Goal: Task Accomplishment & Management: Use online tool/utility

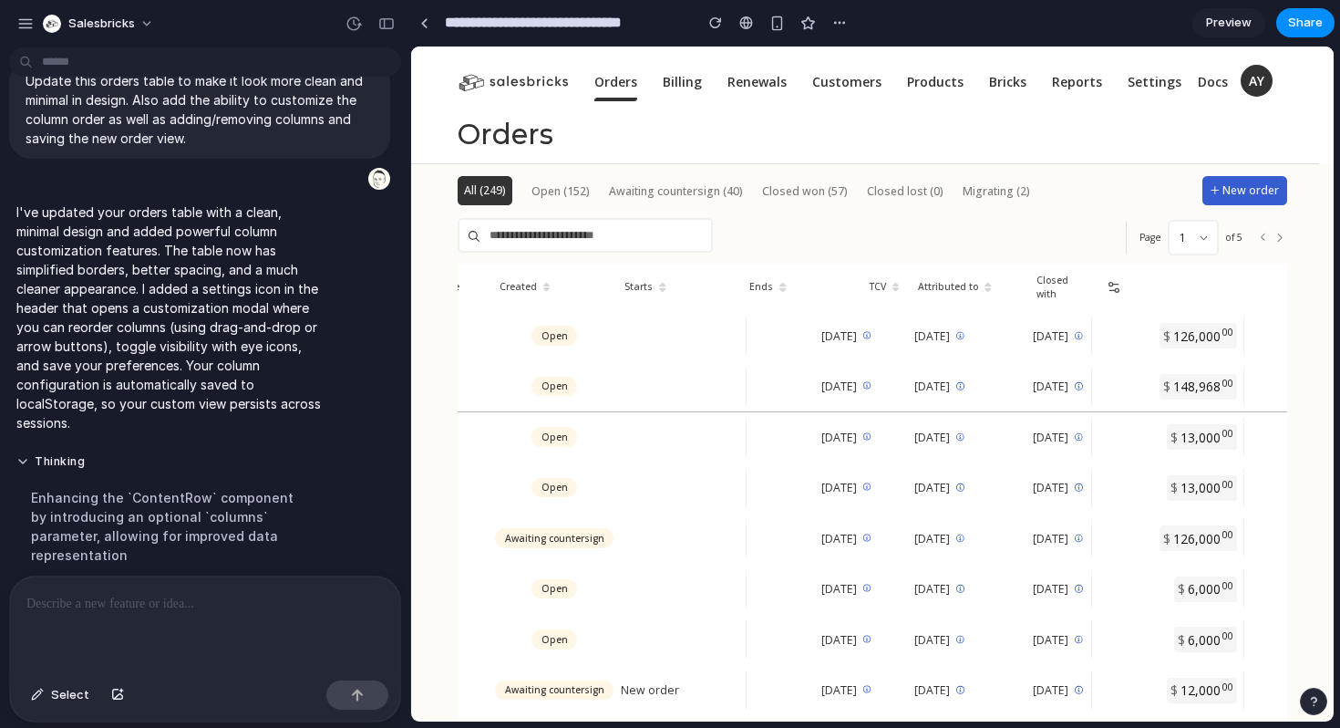
scroll to position [0, 729]
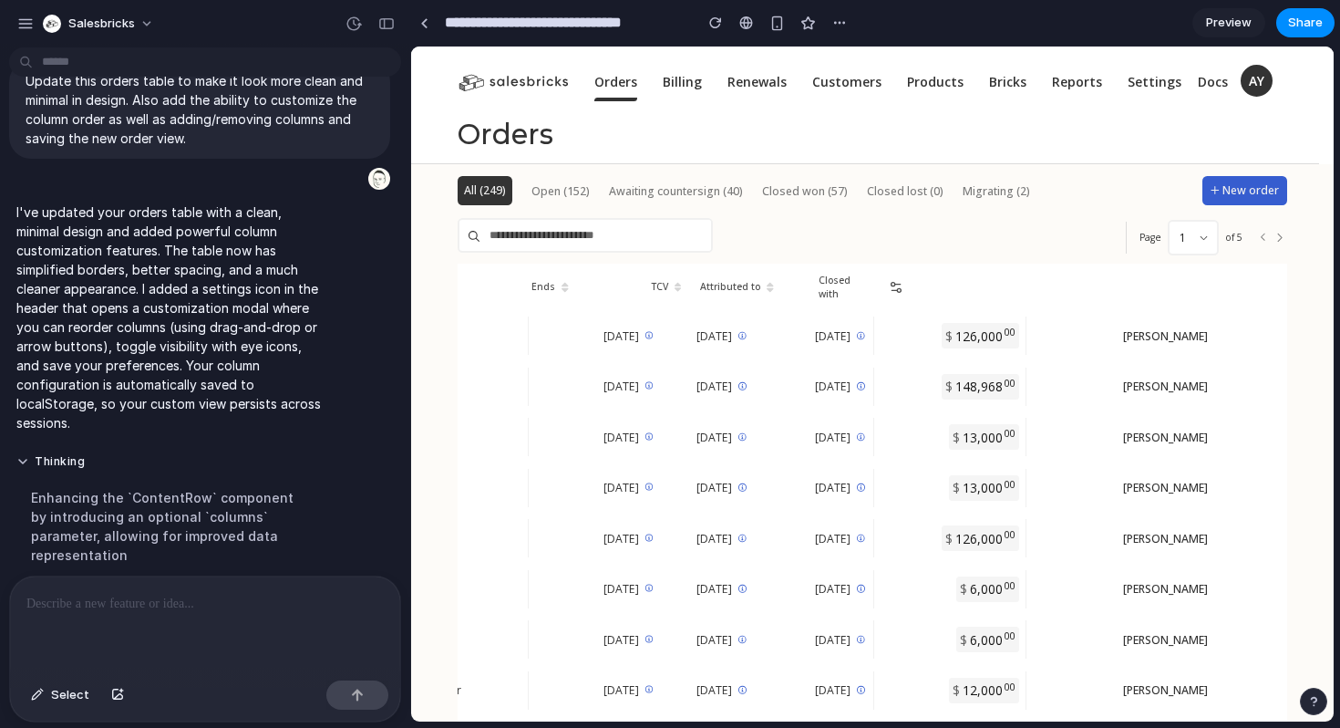
click at [904, 283] on icon at bounding box center [896, 287] width 15 height 15
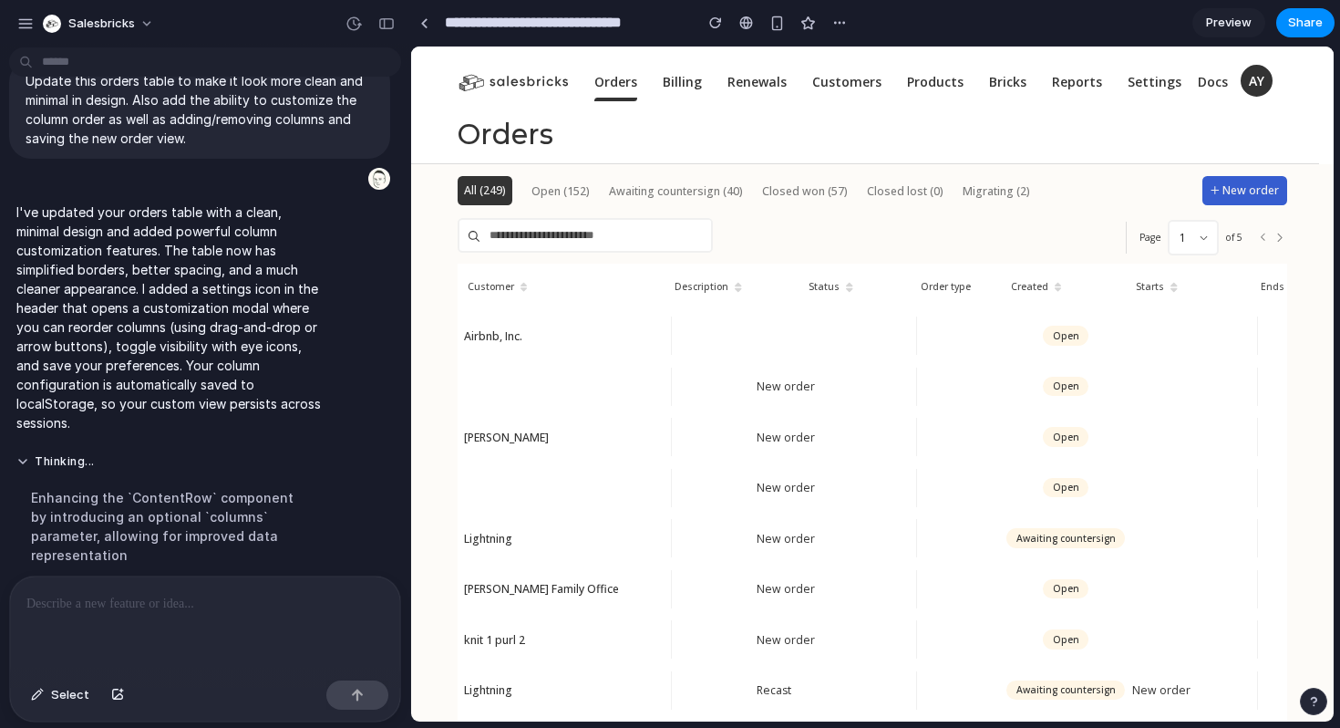
scroll to position [0, 0]
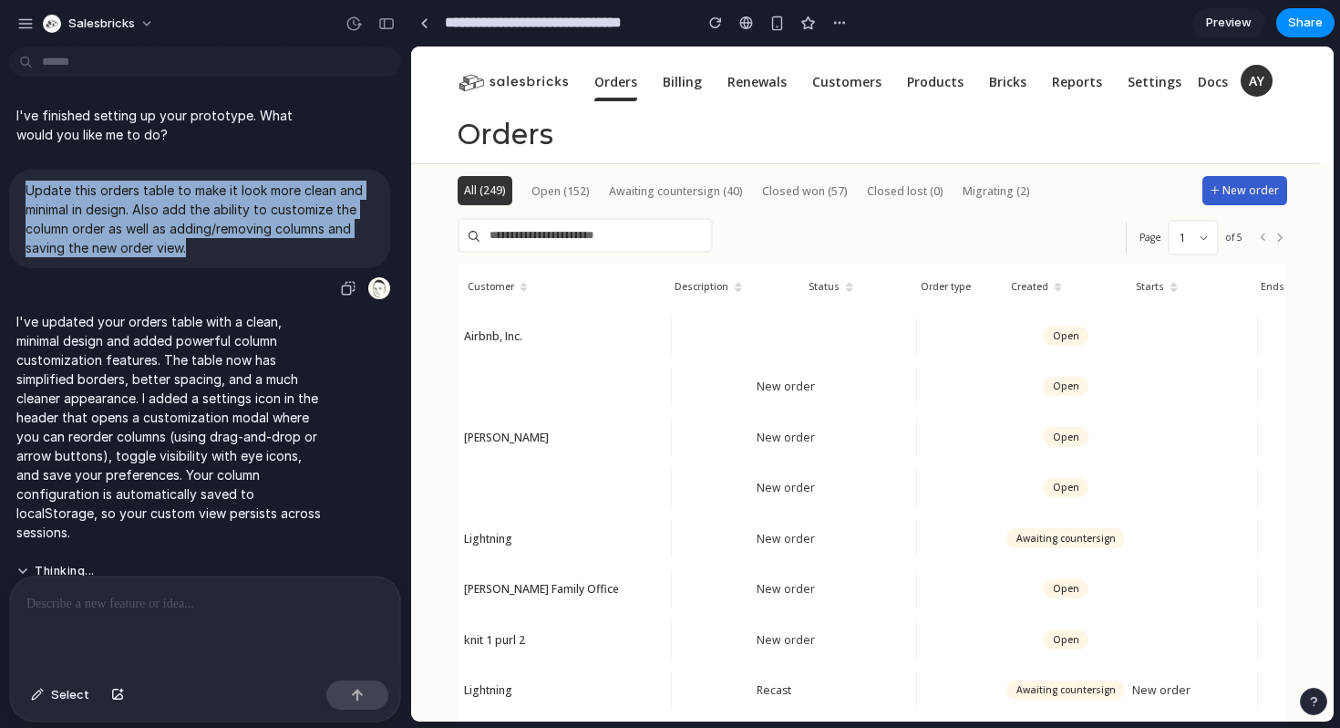
drag, startPoint x: 25, startPoint y: 191, endPoint x: 191, endPoint y: 239, distance: 173.5
click at [191, 239] on p "Update this orders table to make it look more clean and minimal in design. Also…" at bounding box center [200, 219] width 348 height 77
copy p "Update this orders table to make it look more clean and minimal in design. Also…"
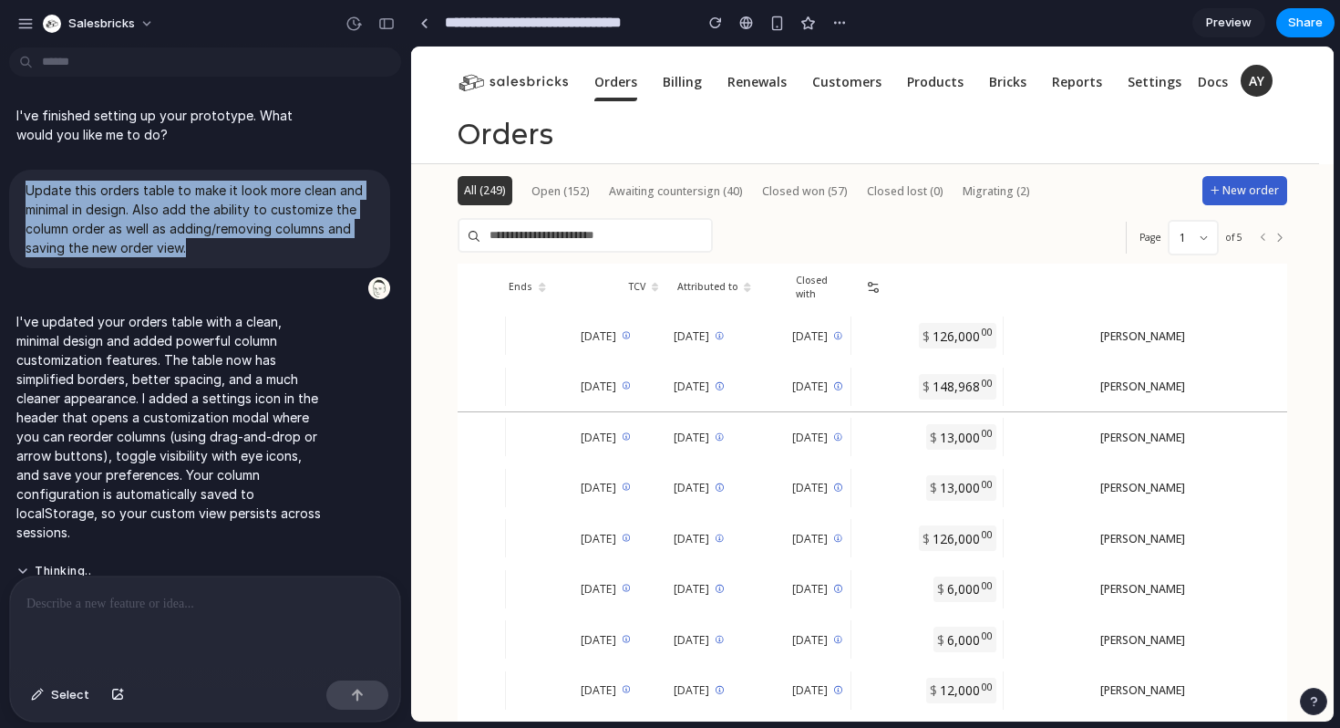
scroll to position [0, 769]
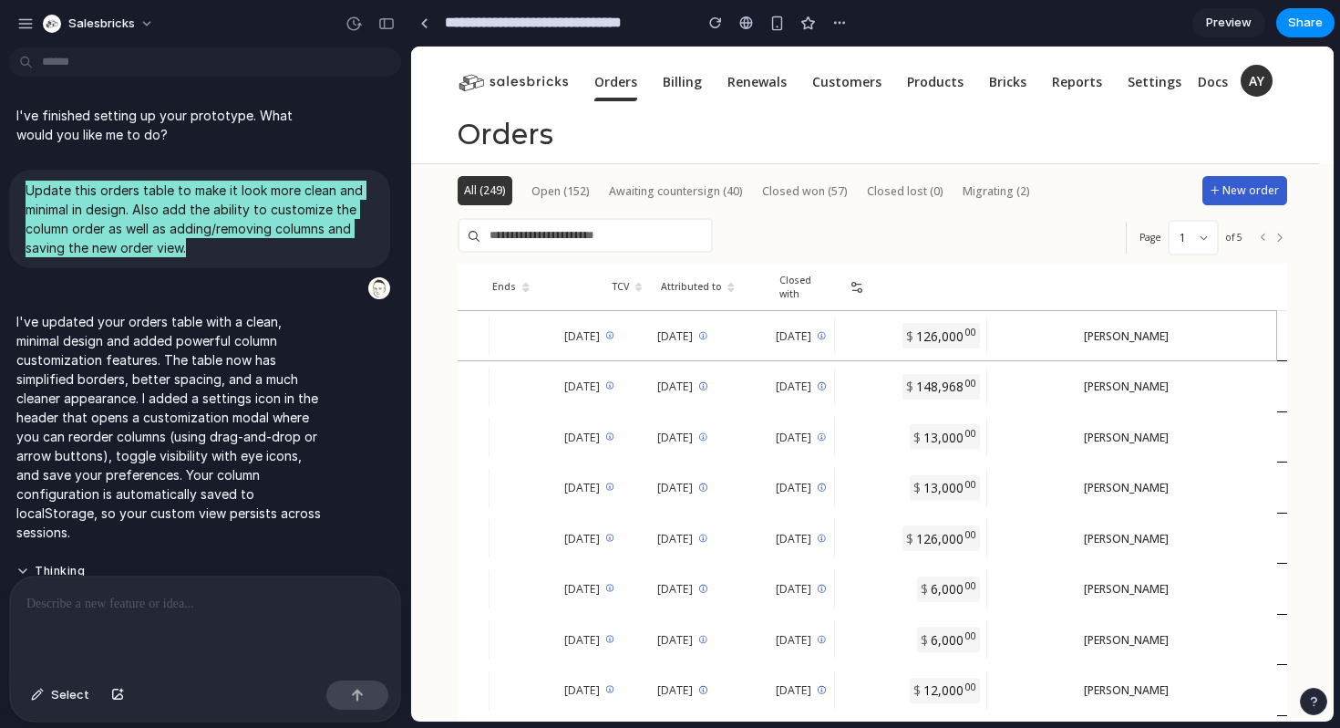
click at [885, 345] on div at bounding box center [857, 336] width 57 height 48
click at [859, 290] on icon at bounding box center [855, 290] width 5 height 0
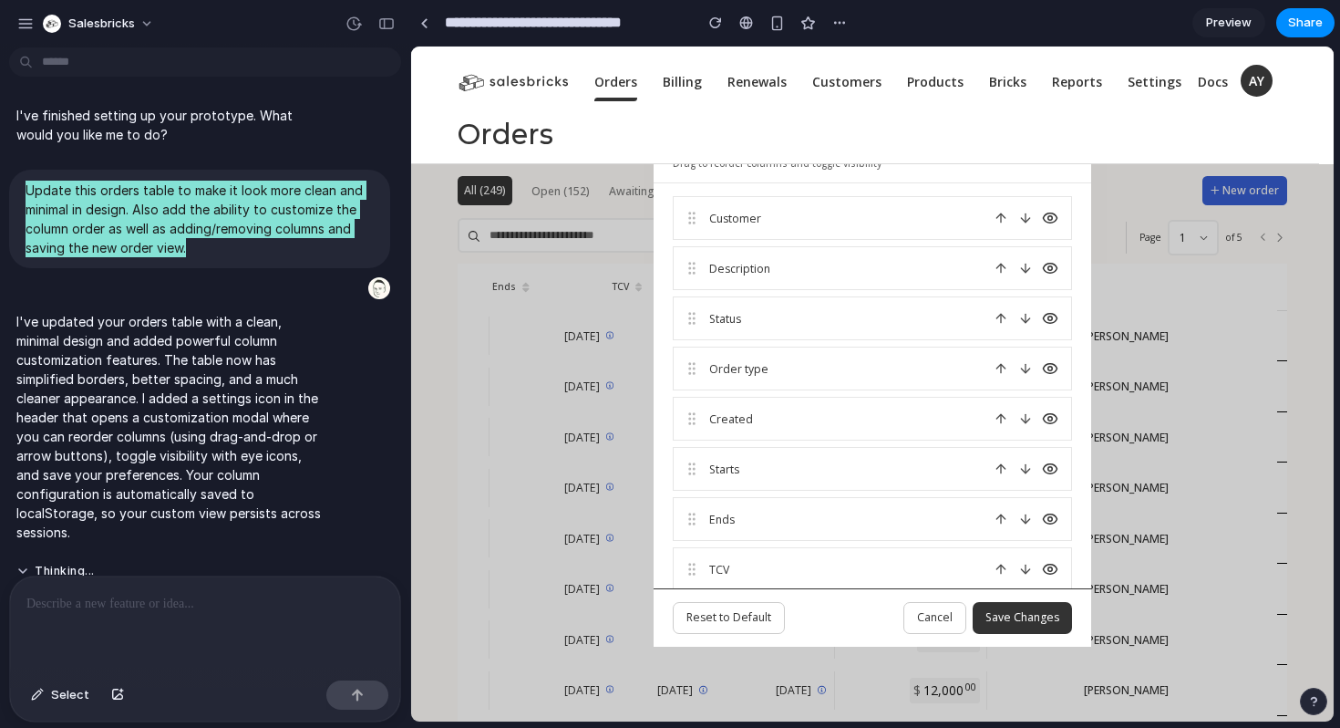
click at [742, 223] on span "Customer" at bounding box center [845, 219] width 272 height 16
click at [1029, 274] on icon at bounding box center [1026, 268] width 15 height 15
drag, startPoint x: 280, startPoint y: 230, endPoint x: 279, endPoint y: 34, distance: 196.1
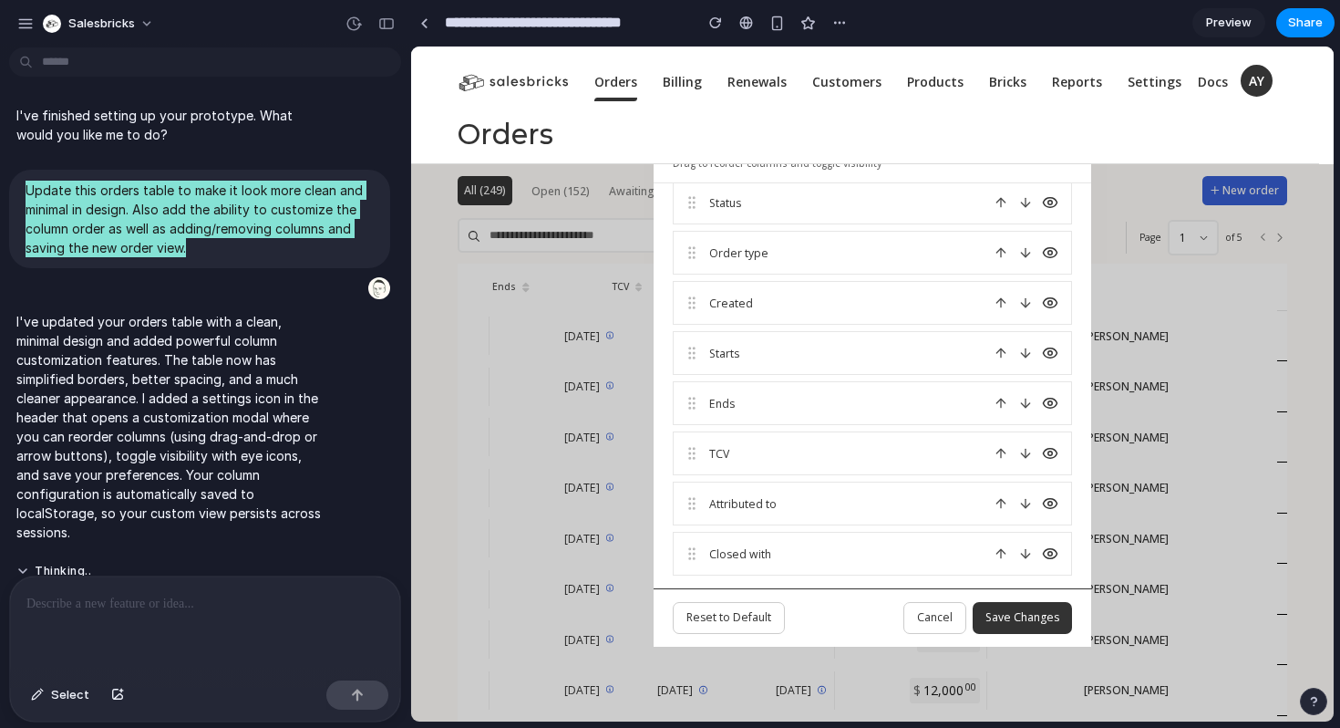
scroll to position [0, 0]
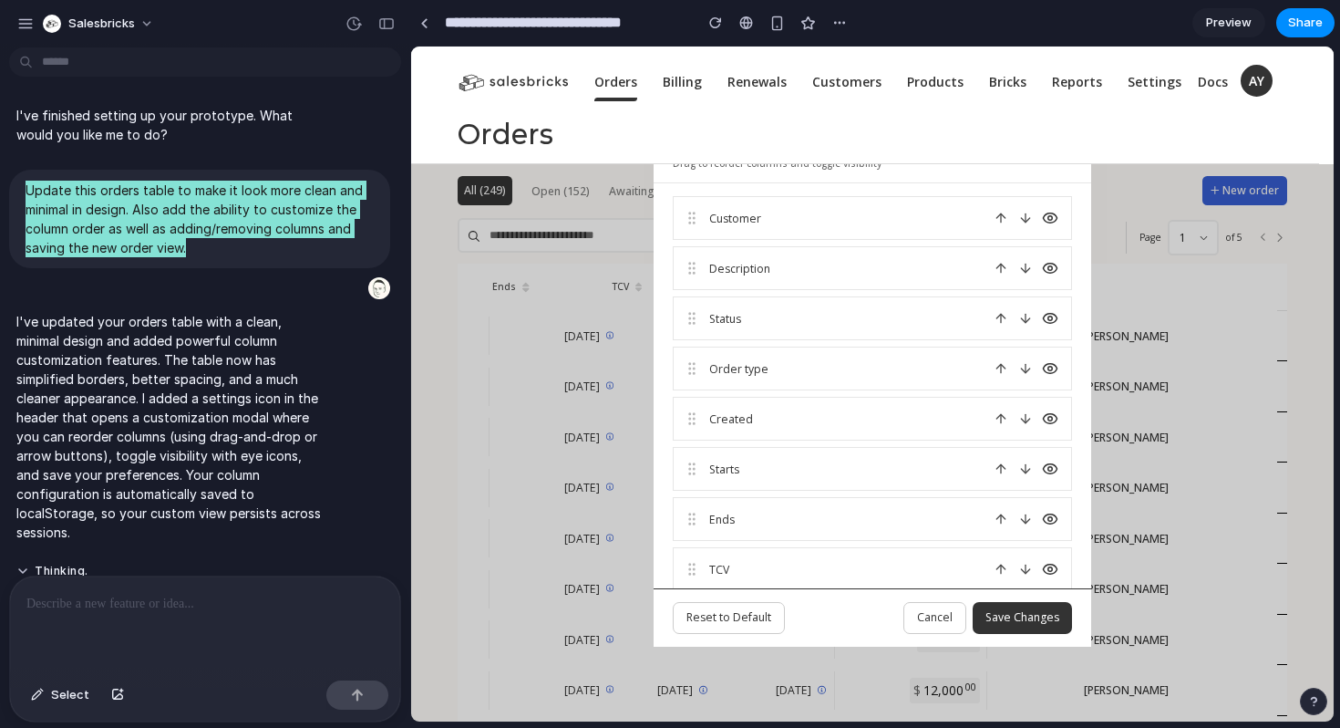
click at [1050, 214] on icon at bounding box center [1050, 218] width 16 height 16
click at [1052, 221] on icon at bounding box center [1051, 219] width 14 height 14
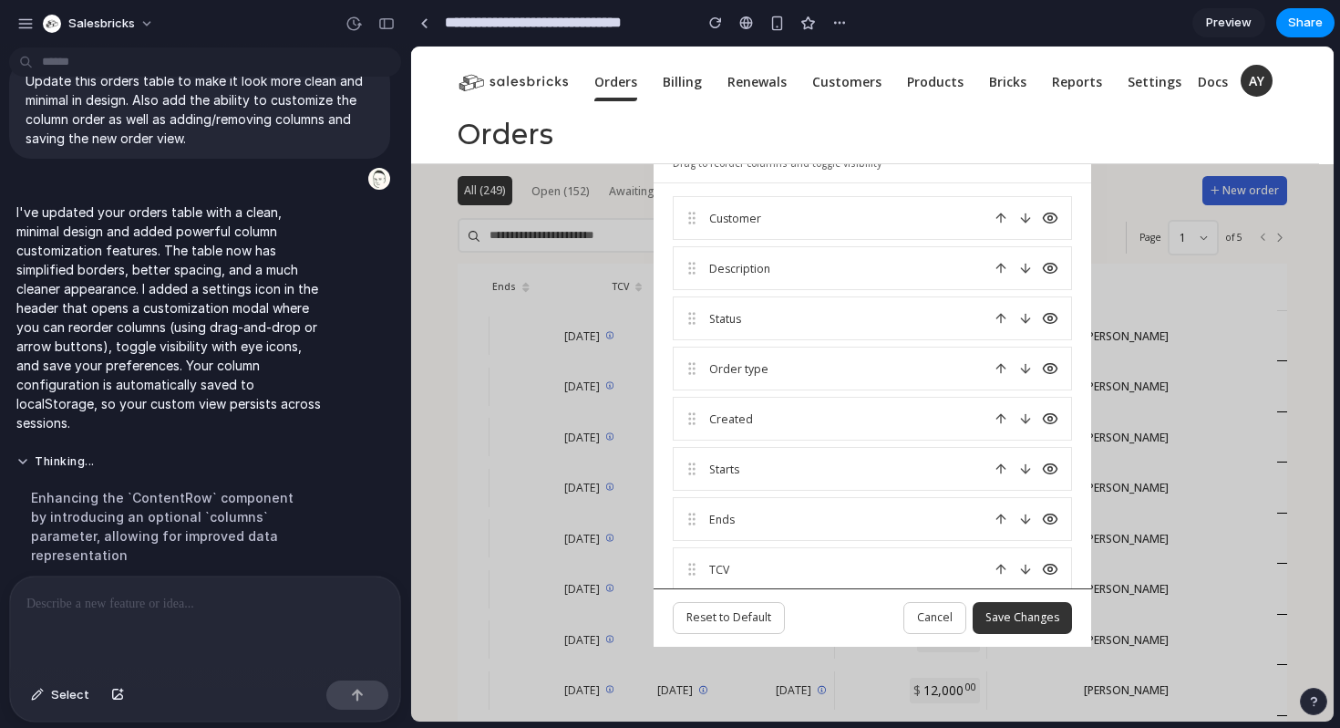
click at [123, 605] on p at bounding box center [204, 604] width 357 height 22
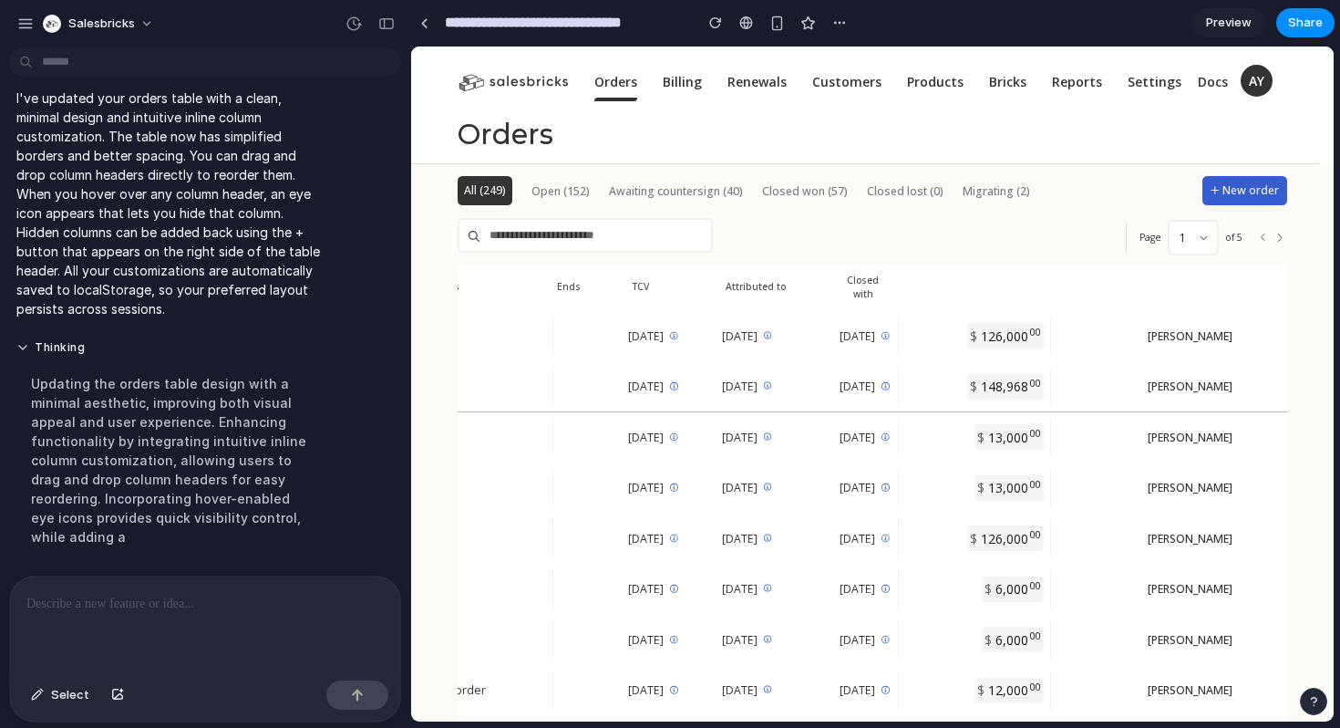
scroll to position [0, 755]
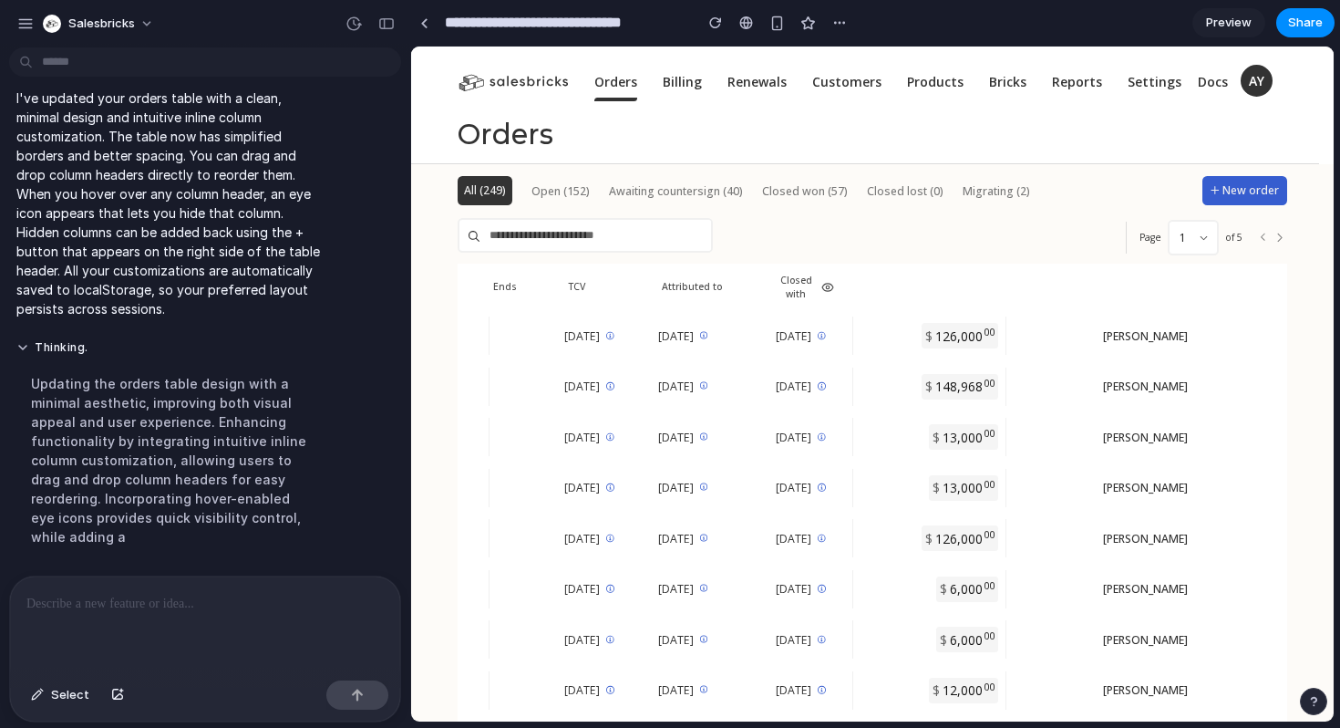
click at [829, 289] on icon at bounding box center [828, 287] width 13 height 13
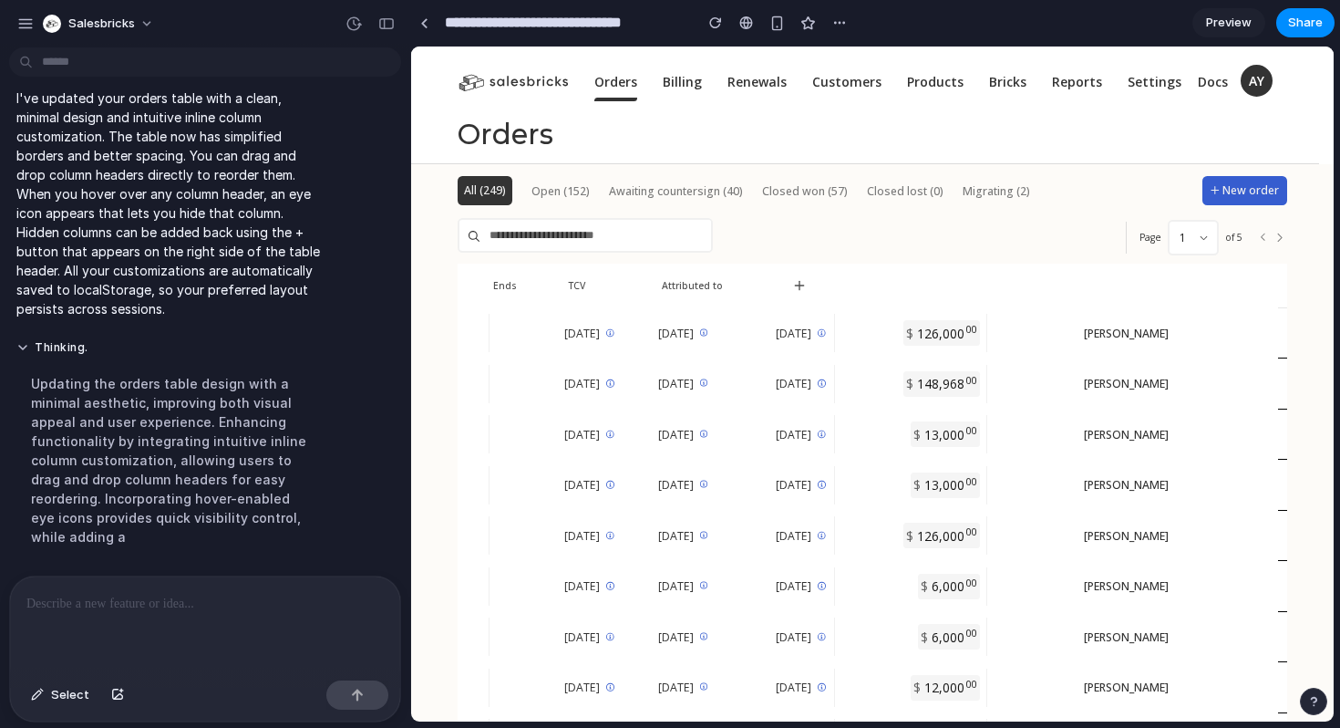
click at [829, 286] on th at bounding box center [800, 286] width 58 height 44
click at [745, 284] on icon at bounding box center [751, 285] width 13 height 13
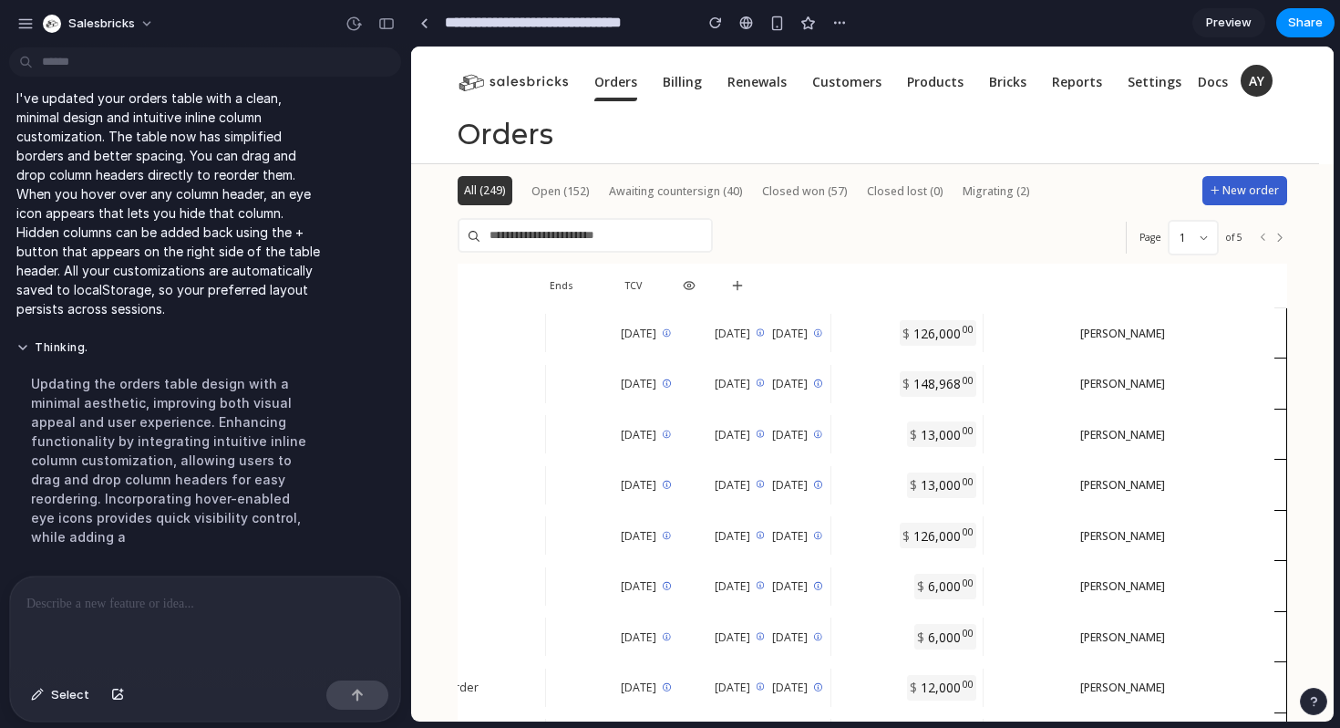
click at [683, 285] on icon at bounding box center [689, 285] width 13 height 13
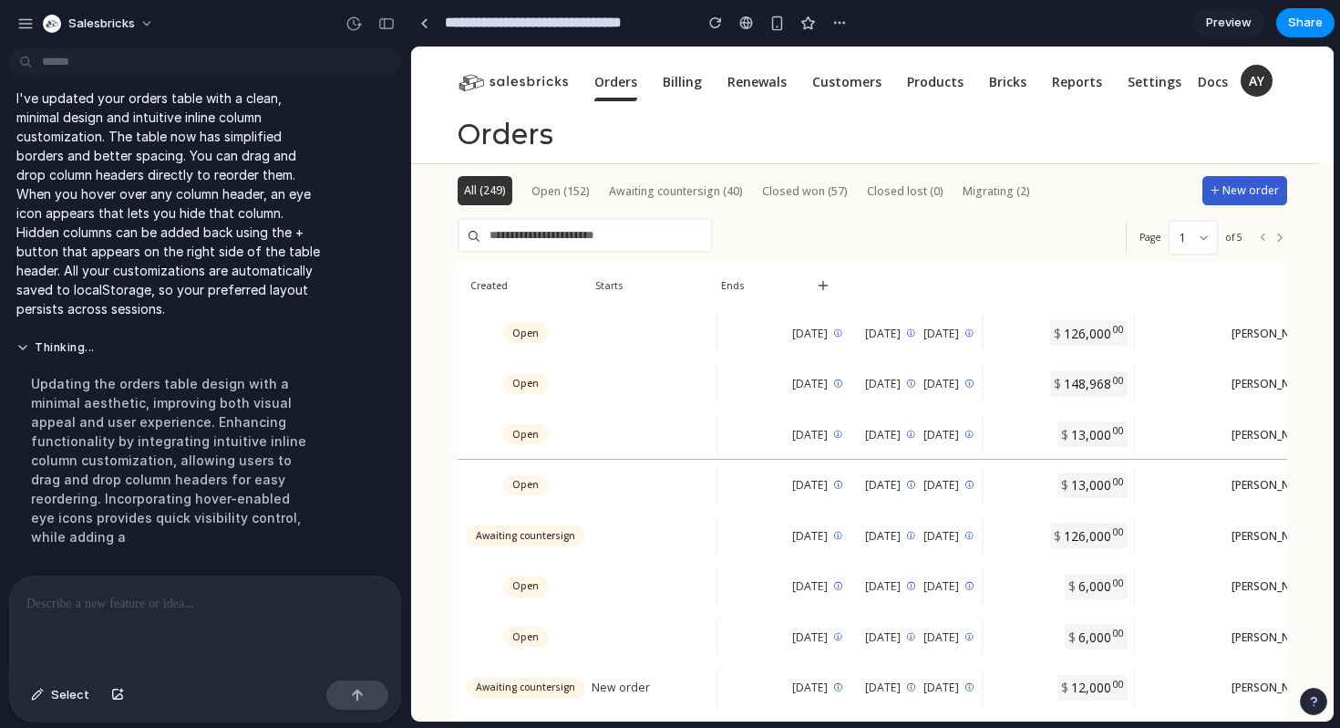
scroll to position [0, 526]
click at [722, 287] on span "Ends" at bounding box center [734, 286] width 24 height 14
click at [832, 290] on icon at bounding box center [824, 285] width 15 height 15
click at [773, 379] on span "Closed with" at bounding box center [742, 379] width 62 height 16
click at [894, 287] on icon at bounding box center [889, 287] width 8 height 0
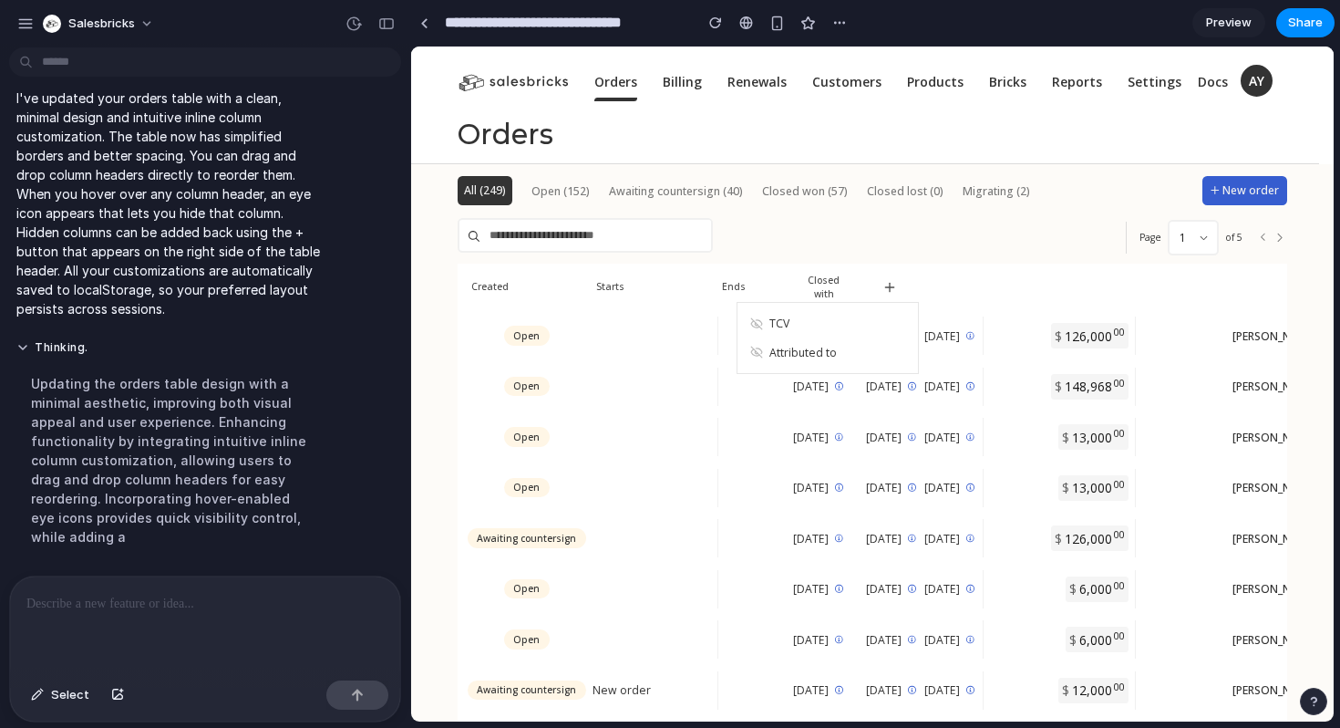
click at [884, 328] on button "TCV" at bounding box center [828, 323] width 181 height 28
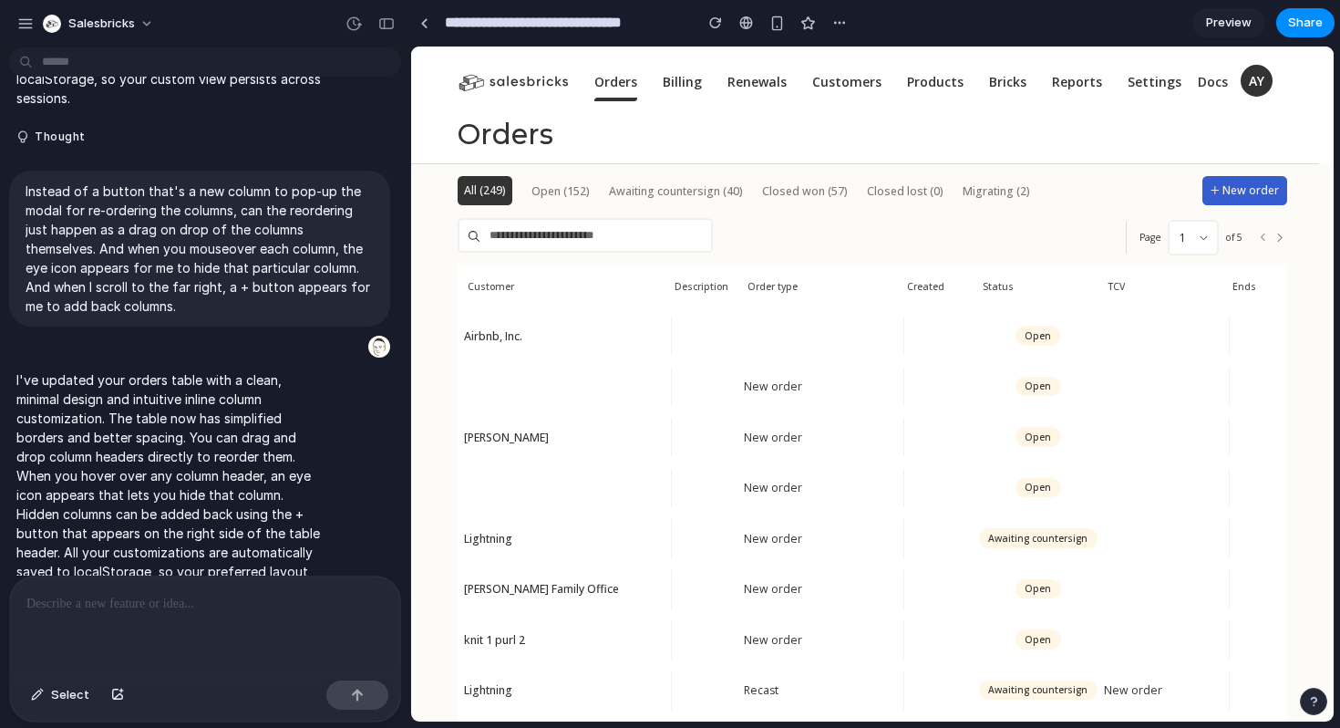
scroll to position [424, 0]
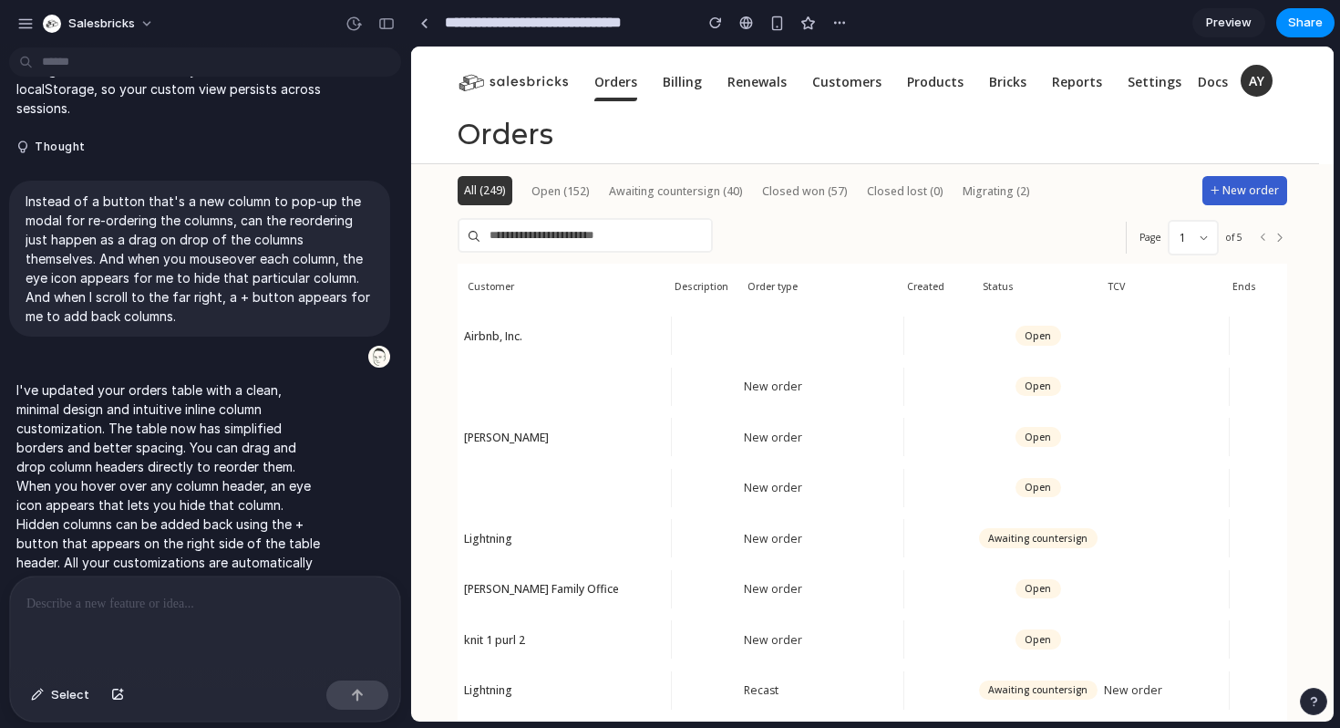
drag, startPoint x: 531, startPoint y: 239, endPoint x: 783, endPoint y: 0, distance: 347.7
click at [816, 287] on div "Created" at bounding box center [818, 286] width 140 height 19
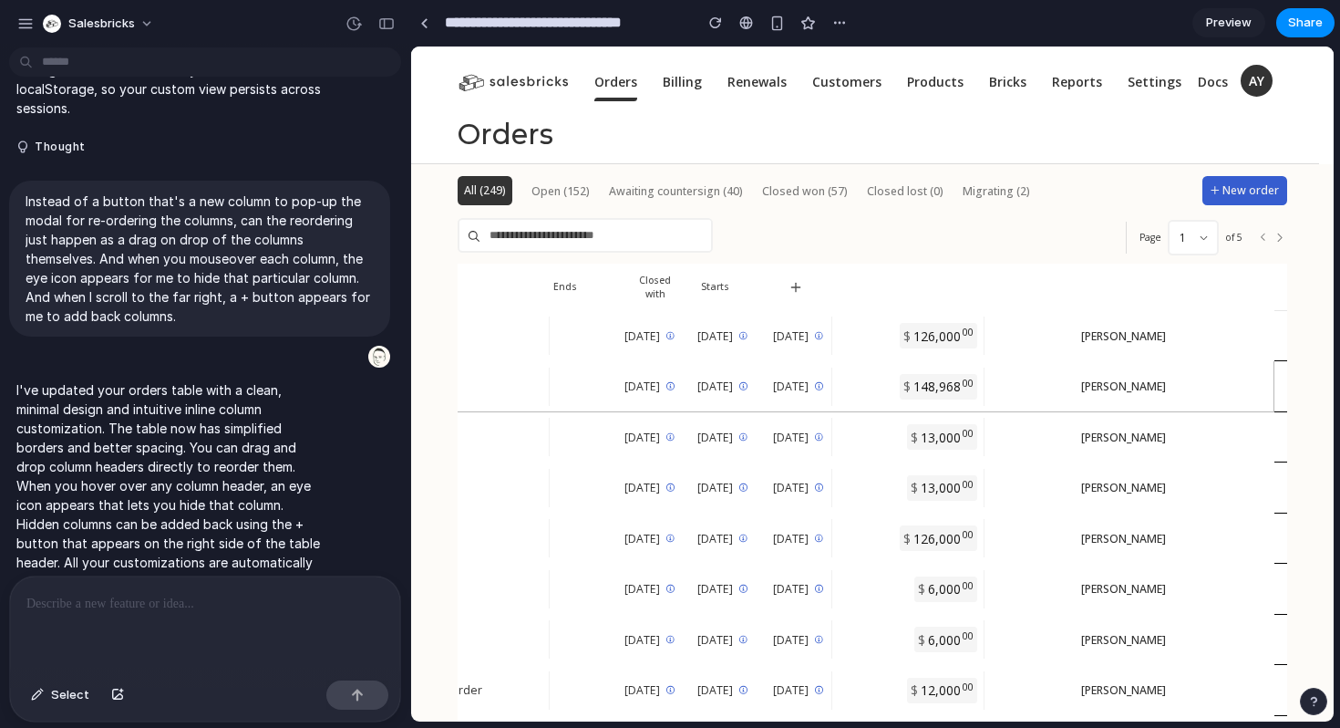
scroll to position [0, 768]
click at [742, 285] on icon at bounding box center [748, 287] width 13 height 13
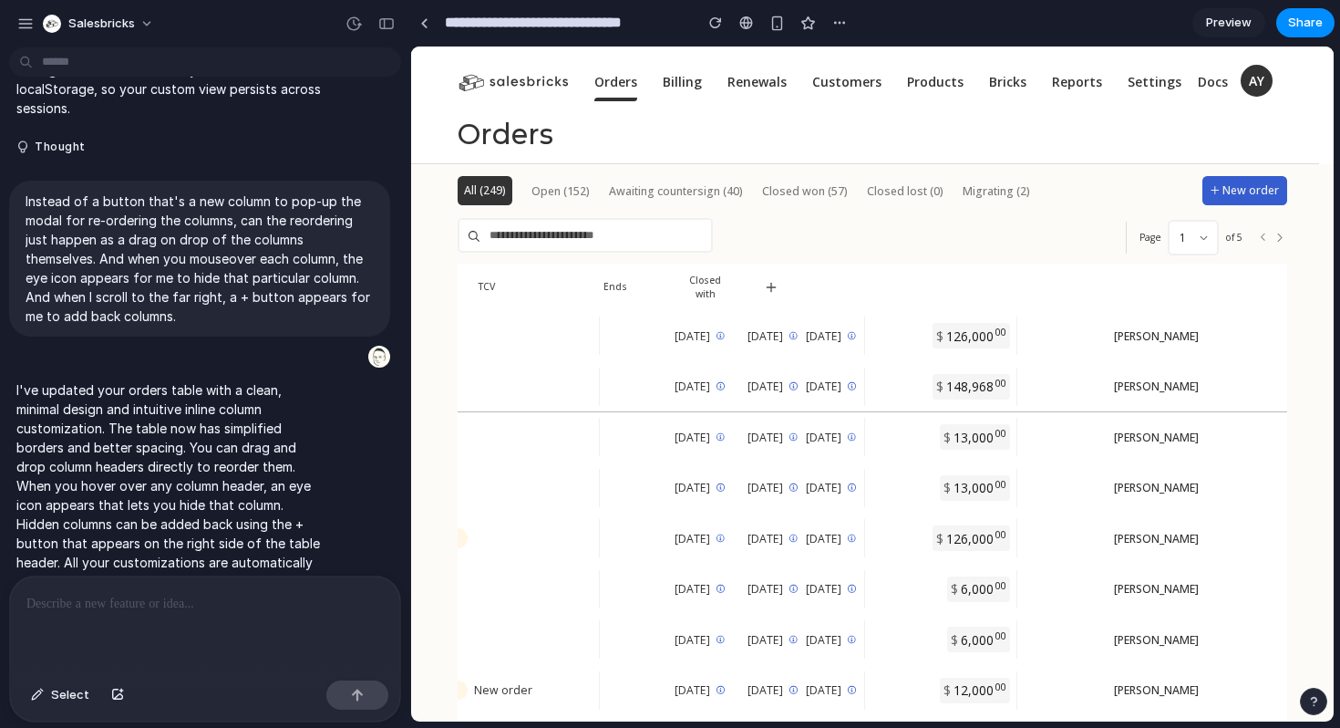
scroll to position [0, 643]
click at [735, 286] on icon at bounding box center [728, 287] width 13 height 13
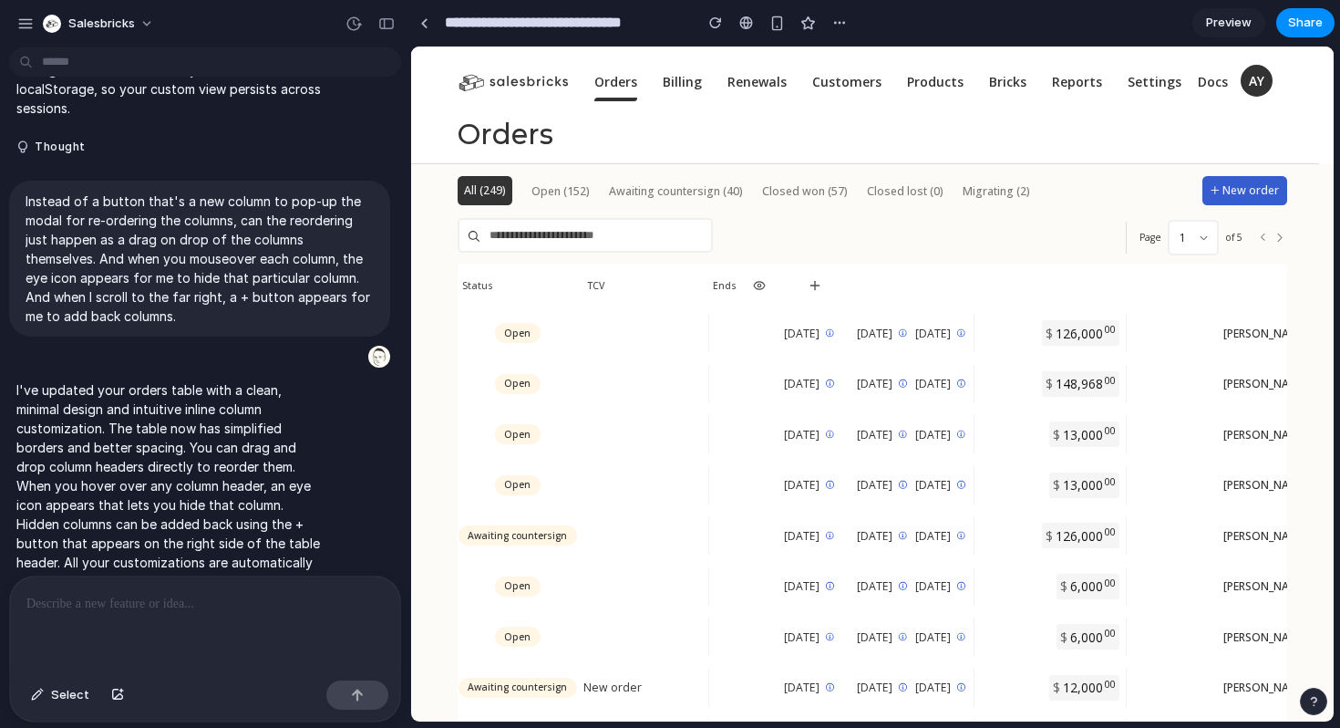
scroll to position [0, 535]
